Goal: Entertainment & Leisure: Consume media (video, audio)

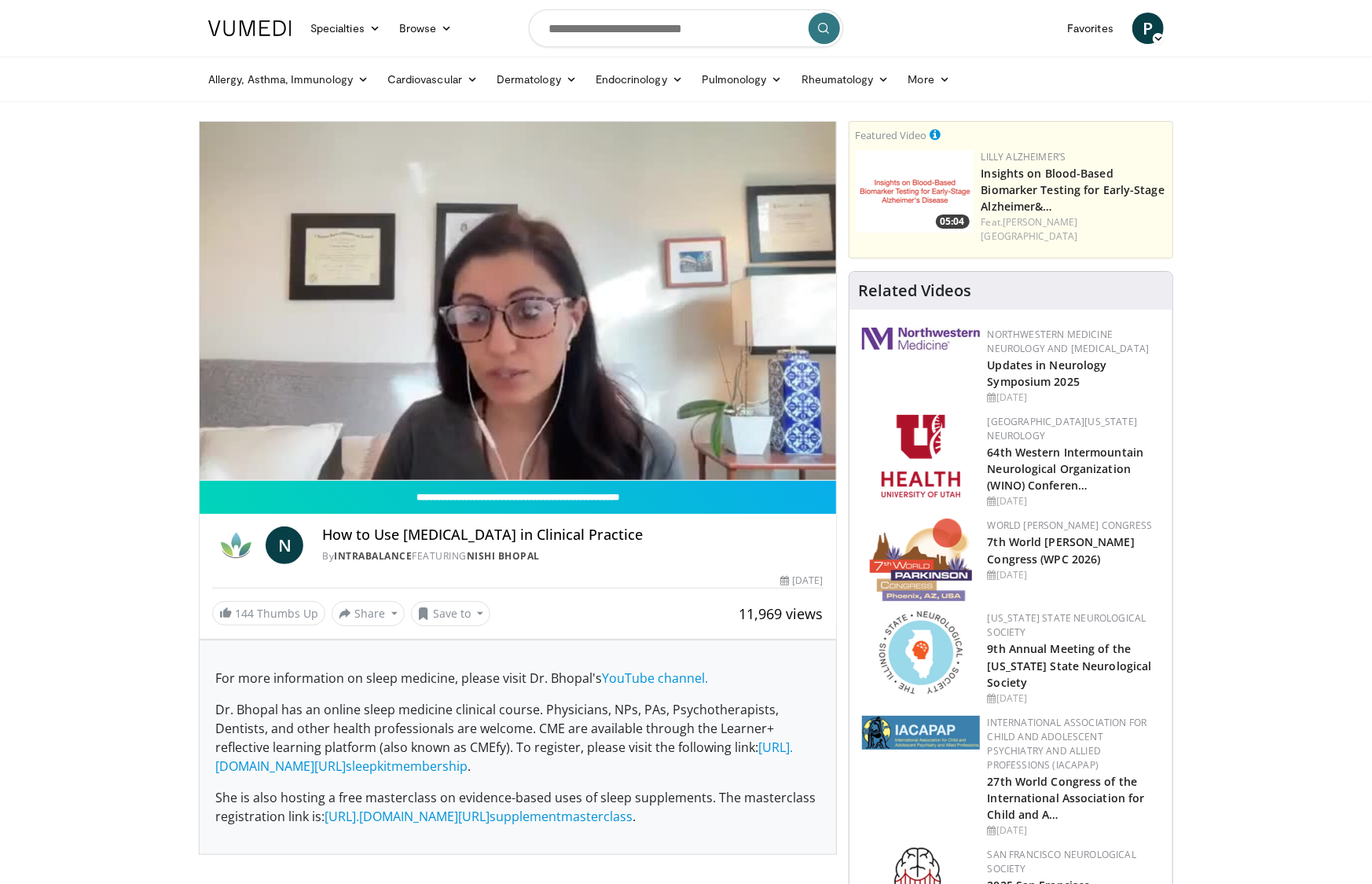
click at [1173, 93] on div "Allergy, [MEDICAL_DATA], Immunology [MEDICAL_DATA] [DEMOGRAPHIC_DATA] Dermatiti…" at bounding box center [685, 79] width 974 height 44
